Goal: Communication & Community: Participate in discussion

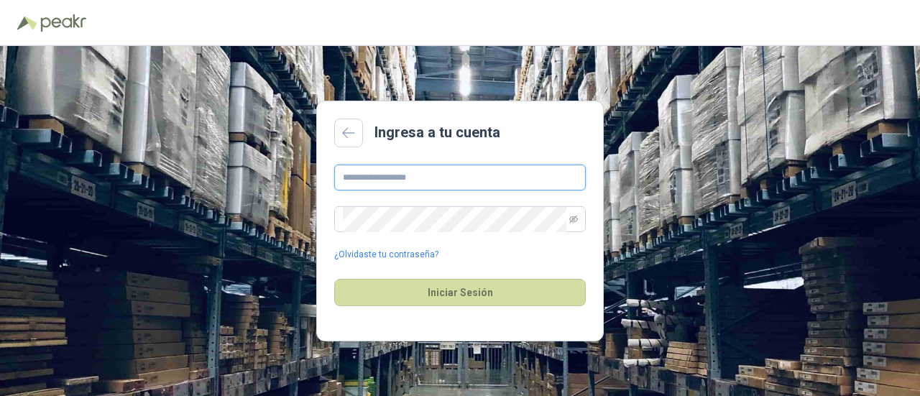
click at [436, 175] on input "text" at bounding box center [460, 178] width 252 height 26
type input "**********"
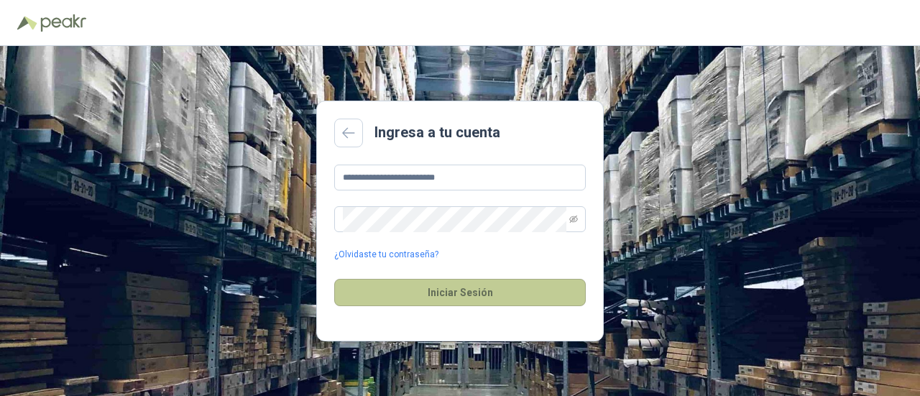
click at [440, 286] on button "Iniciar Sesión" at bounding box center [460, 292] width 252 height 27
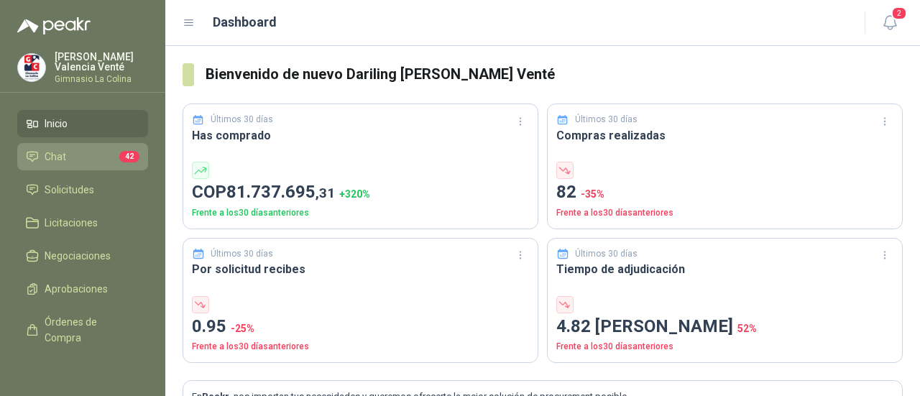
click at [45, 159] on span "Chat" at bounding box center [56, 157] width 22 height 16
